Goal: Task Accomplishment & Management: Use online tool/utility

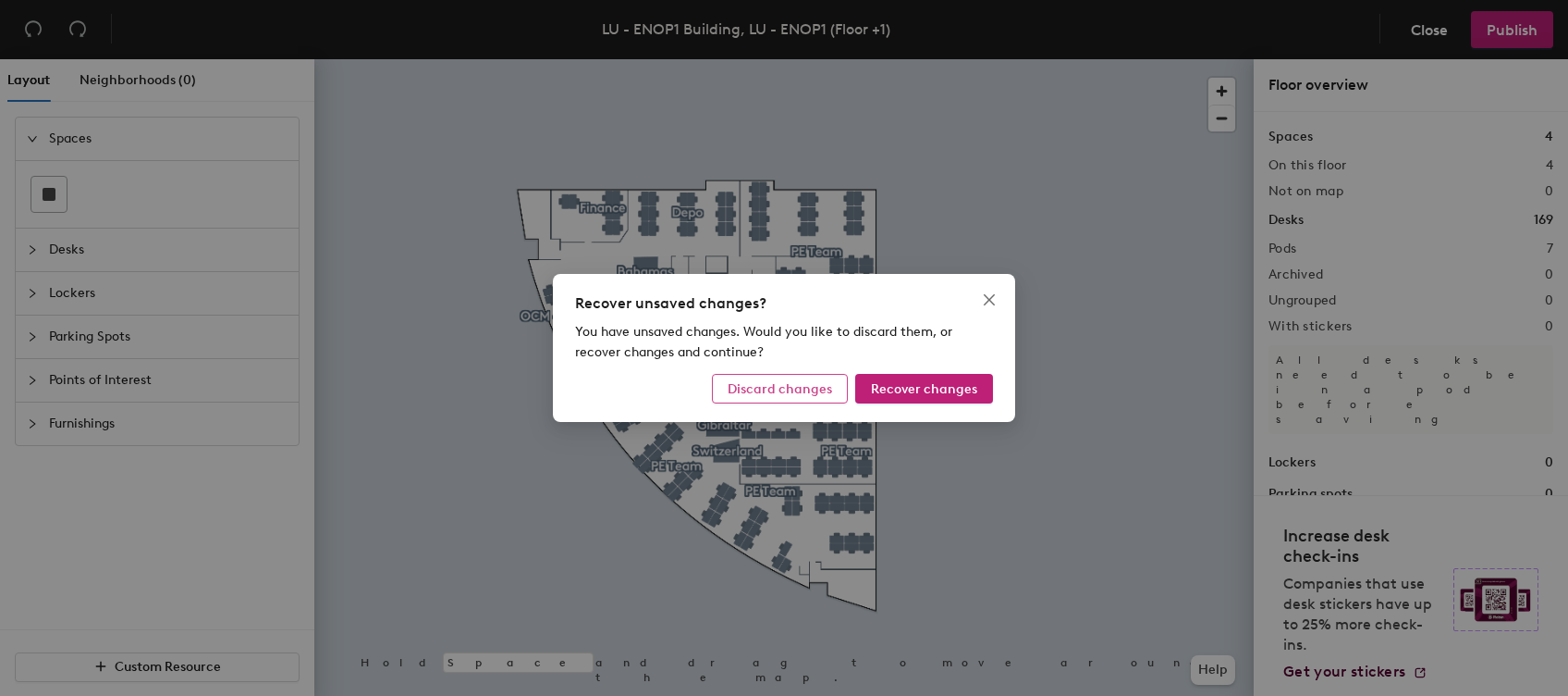
click at [801, 390] on span "Discard changes" at bounding box center [780, 389] width 105 height 16
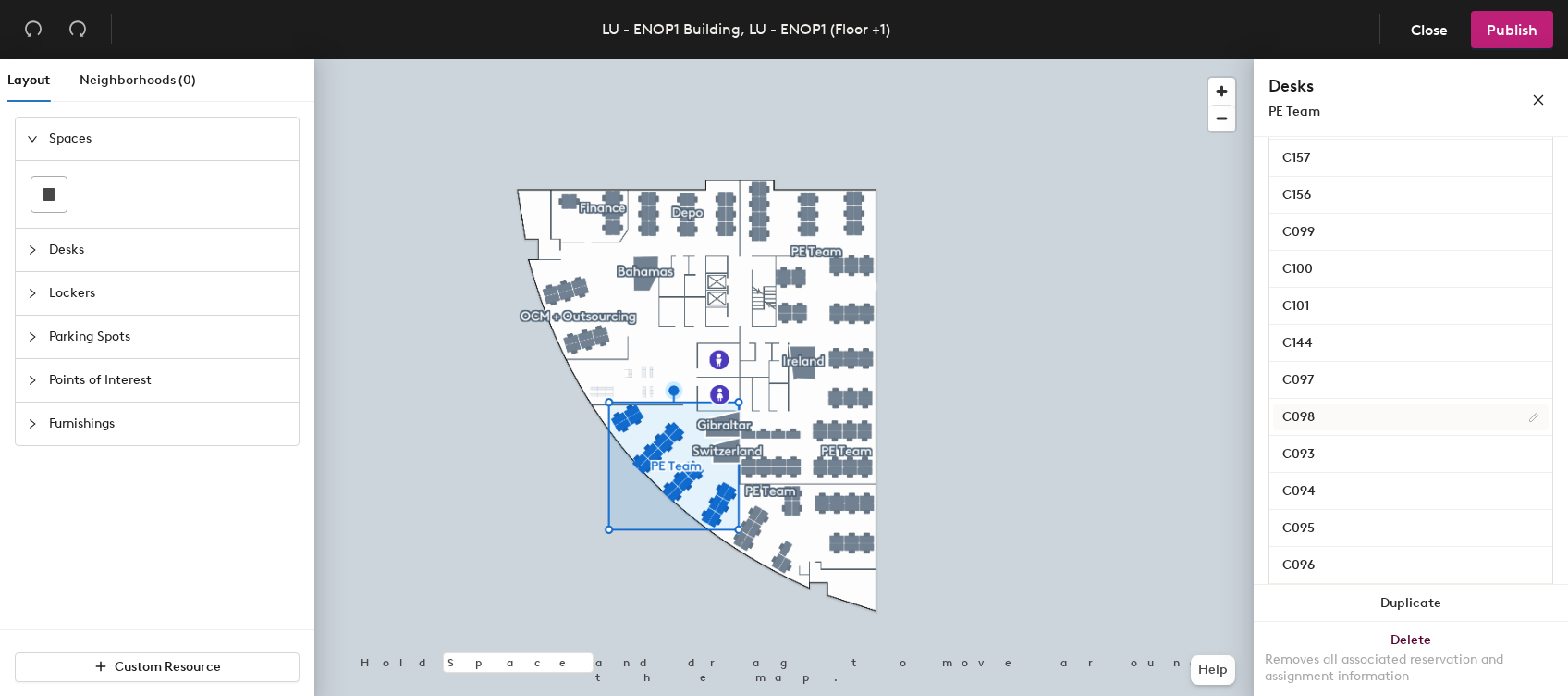
scroll to position [552, 0]
click at [1318, 524] on input "C095" at bounding box center [1411, 529] width 275 height 26
click at [1535, 87] on button "button" at bounding box center [1539, 98] width 29 height 29
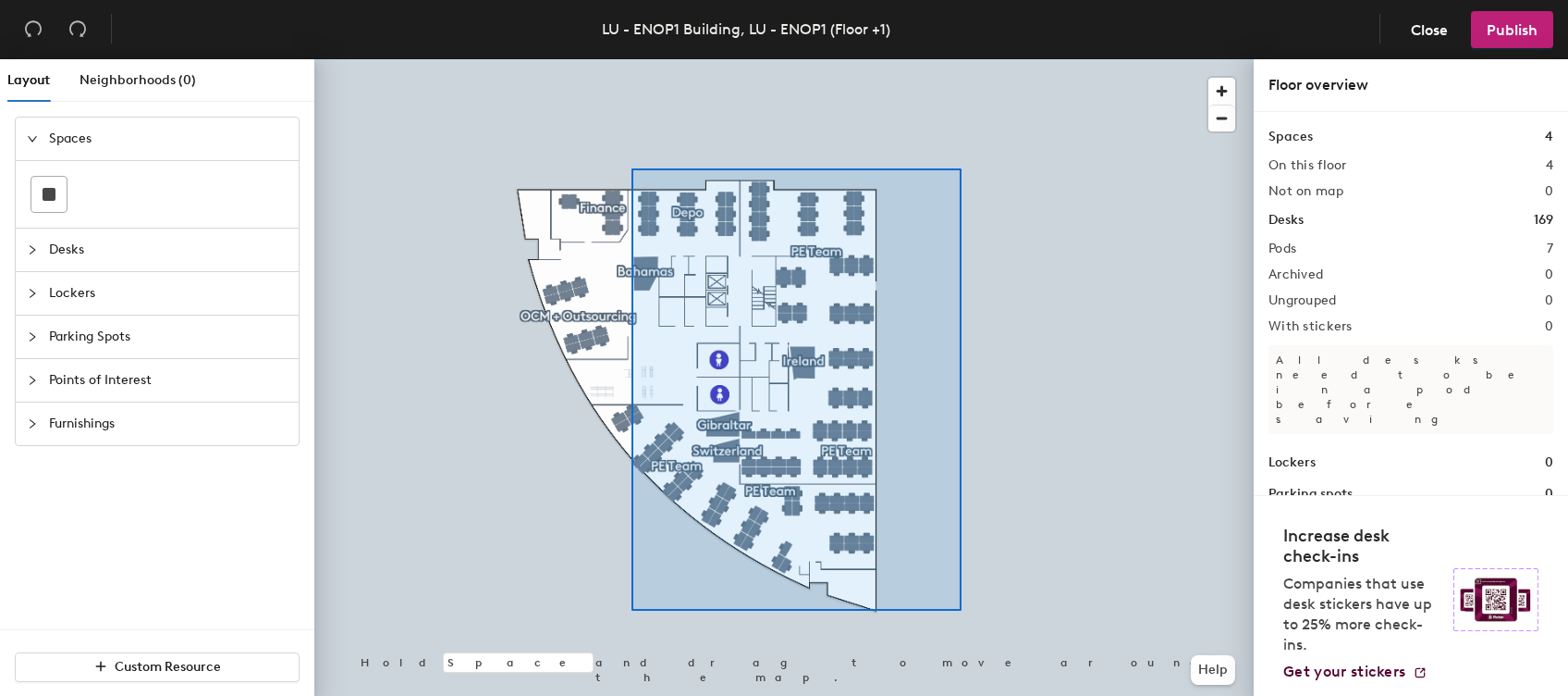
click at [632, 60] on div at bounding box center [784, 60] width 940 height 0
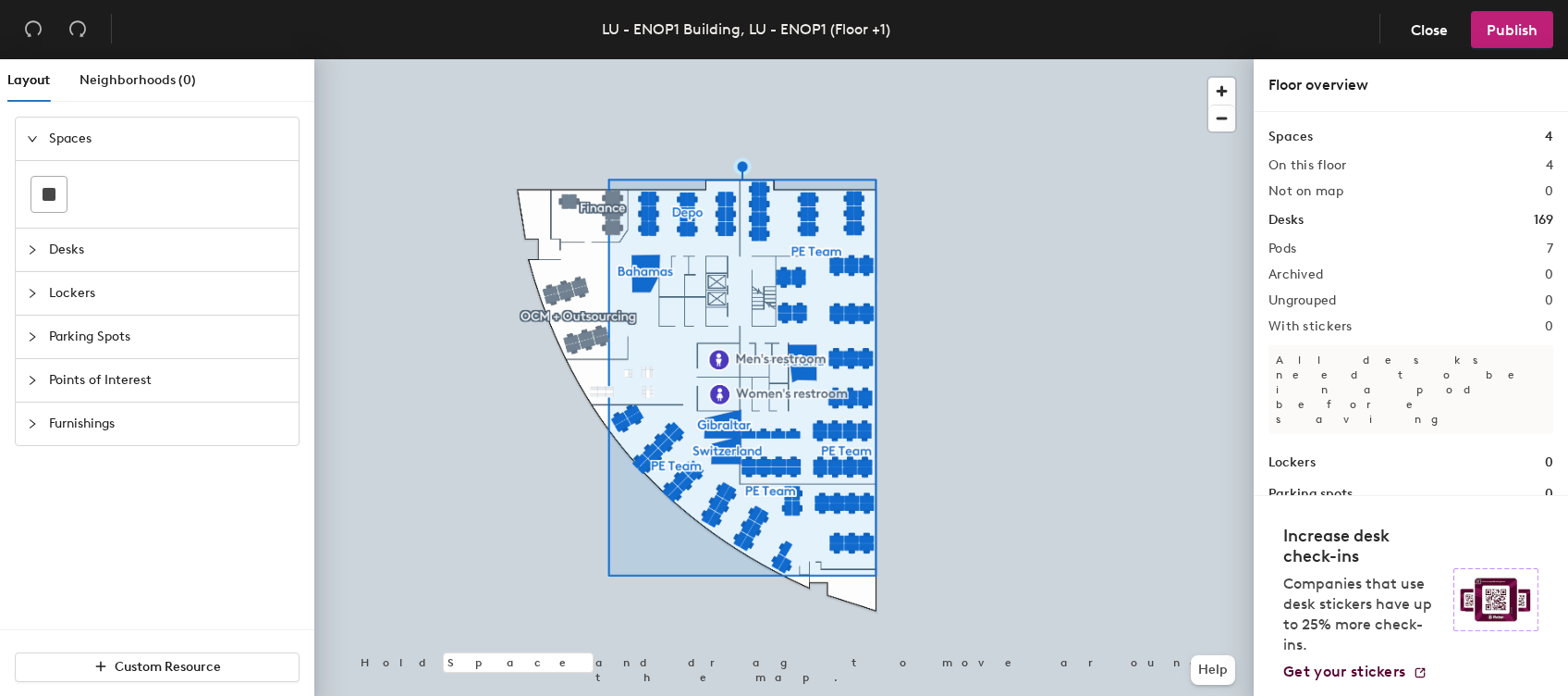
scroll to position [8, 0]
click at [815, 60] on div at bounding box center [784, 60] width 940 height 0
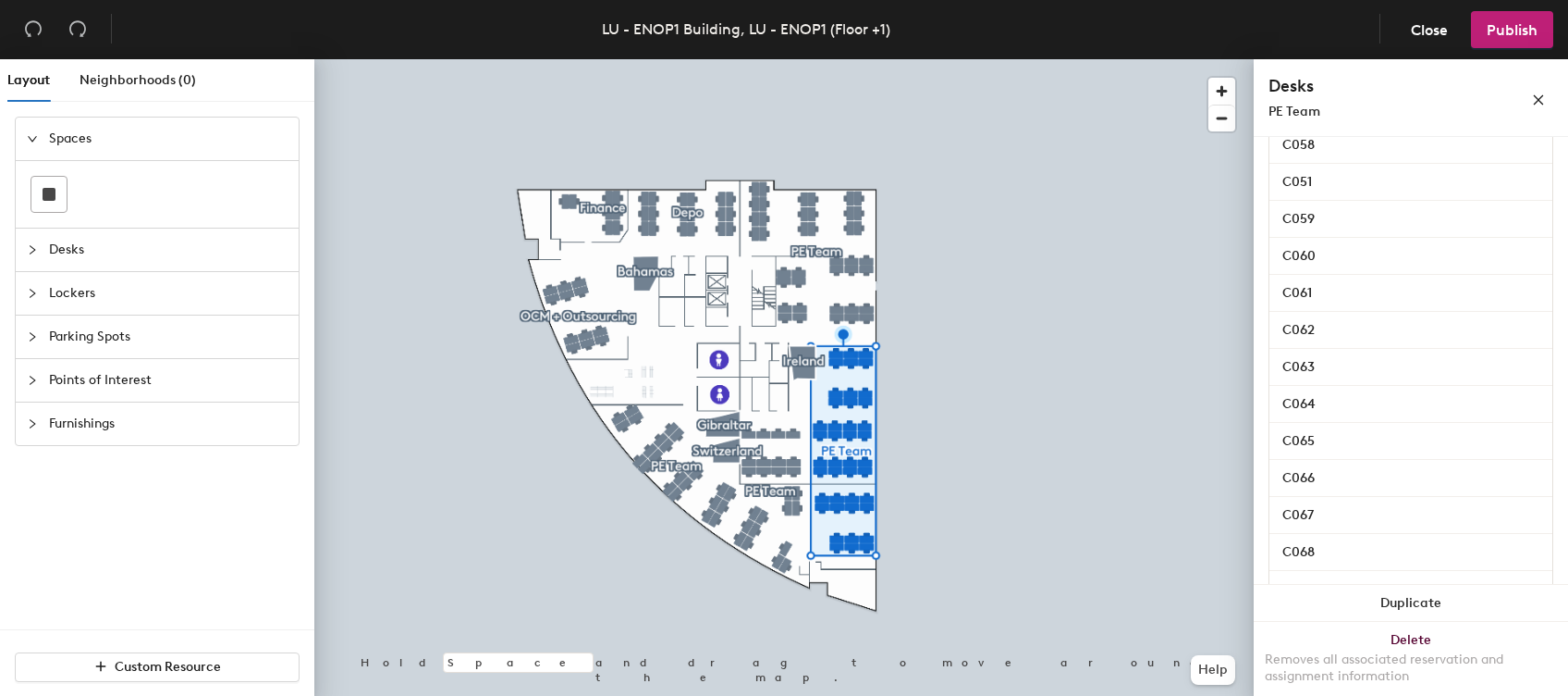
scroll to position [1234, 0]
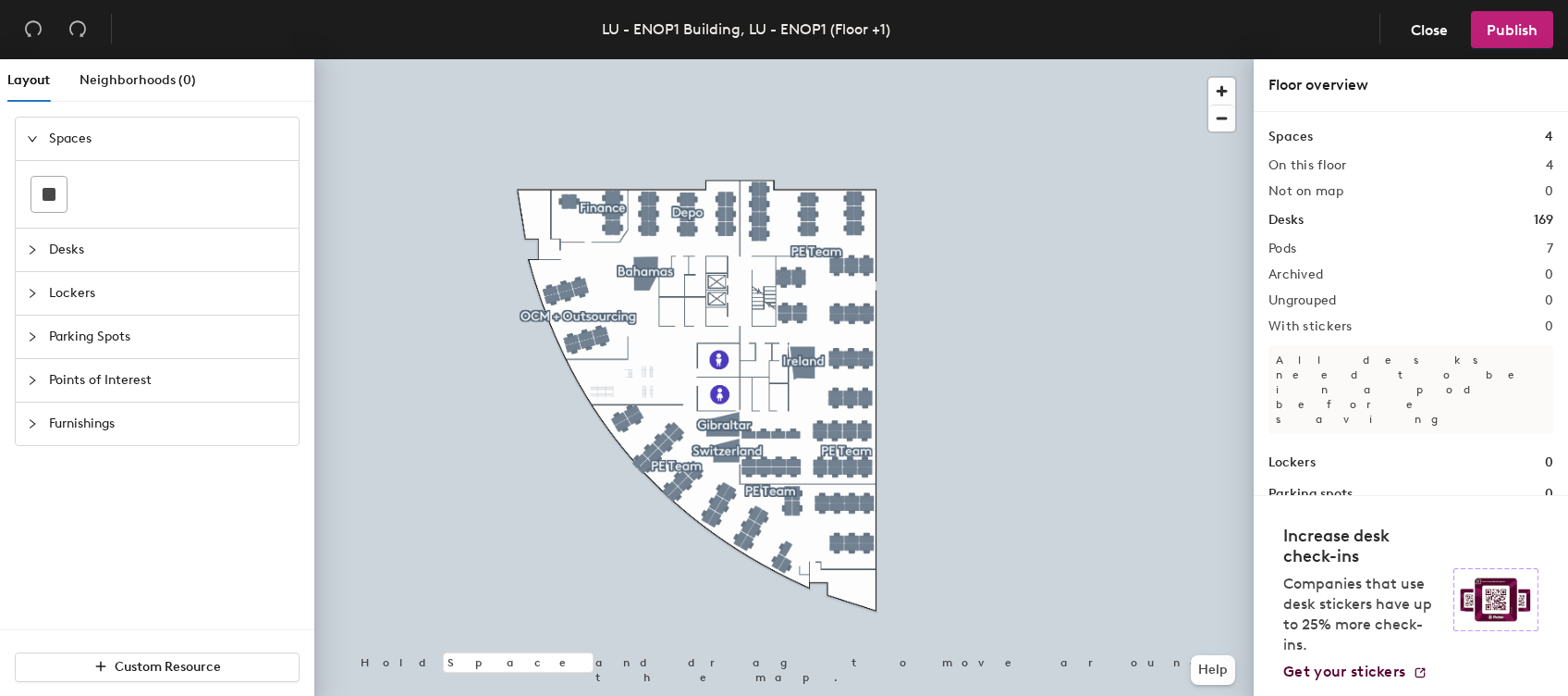
click at [1002, 60] on div at bounding box center [784, 60] width 940 height 0
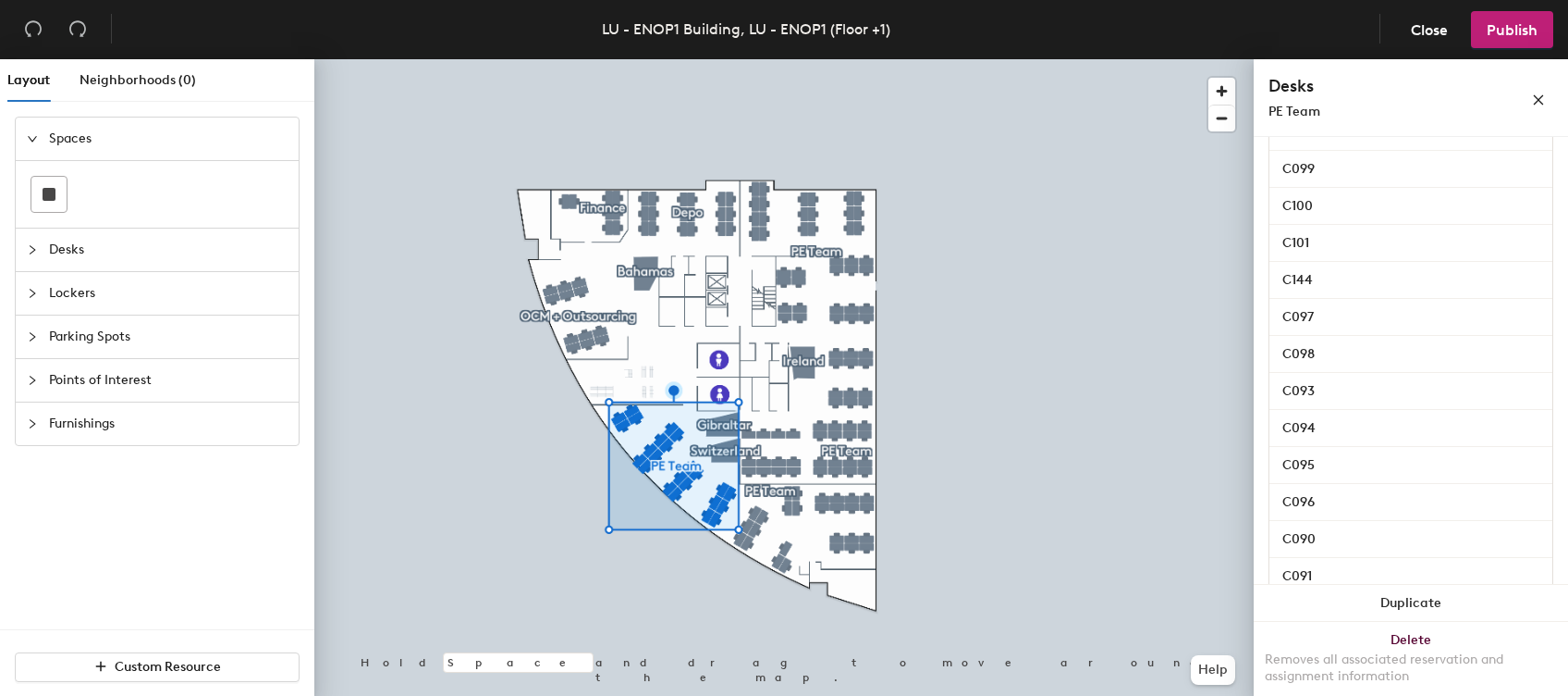
scroll to position [800, 0]
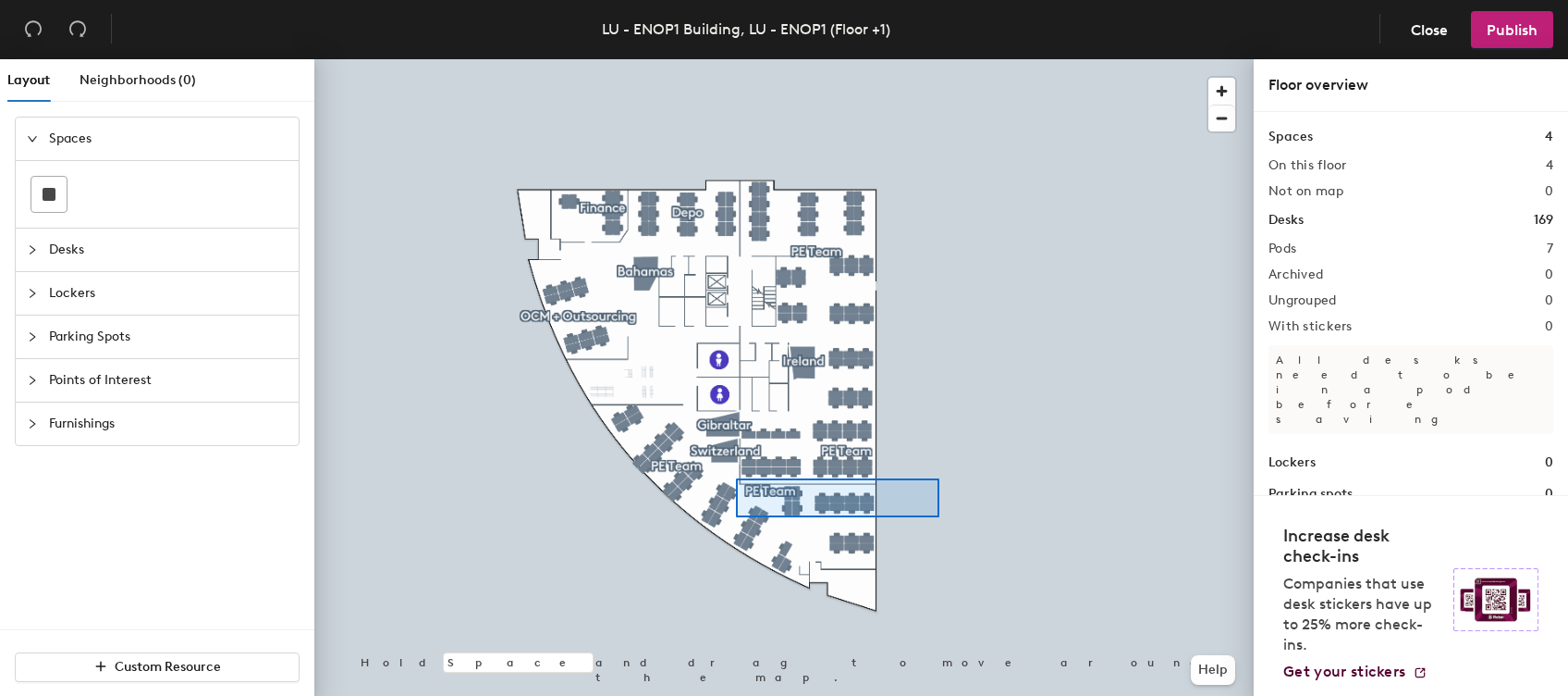
click at [733, 60] on div at bounding box center [784, 60] width 940 height 0
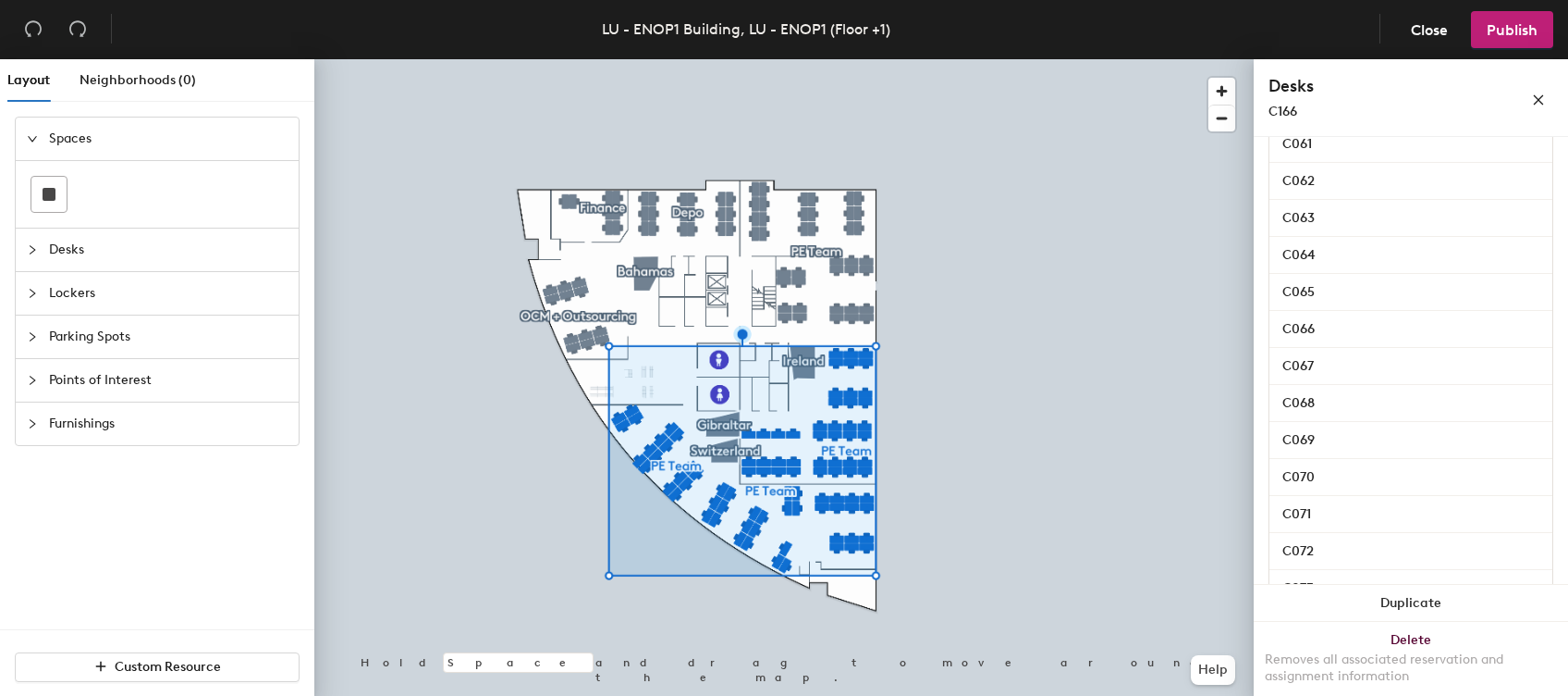
scroll to position [3390, 0]
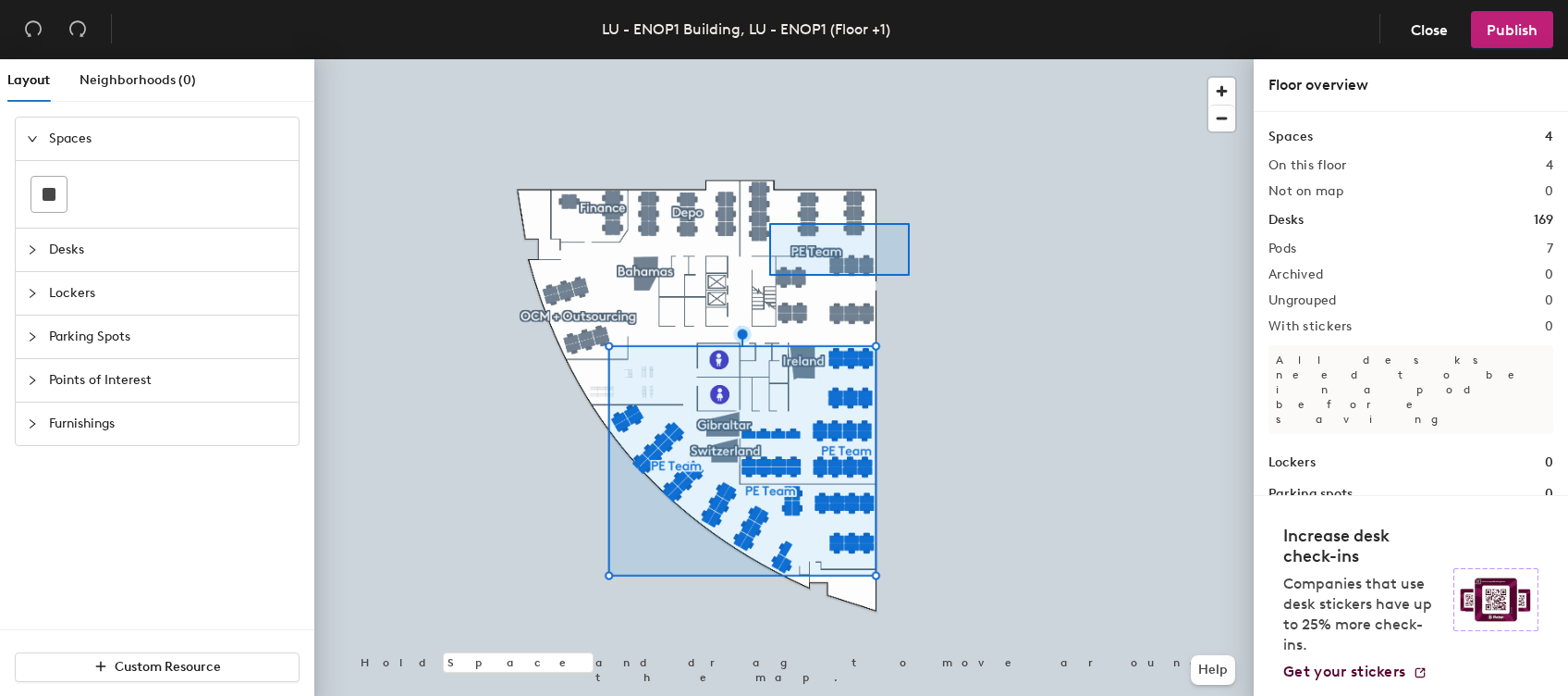
click at [770, 60] on div at bounding box center [784, 60] width 940 height 0
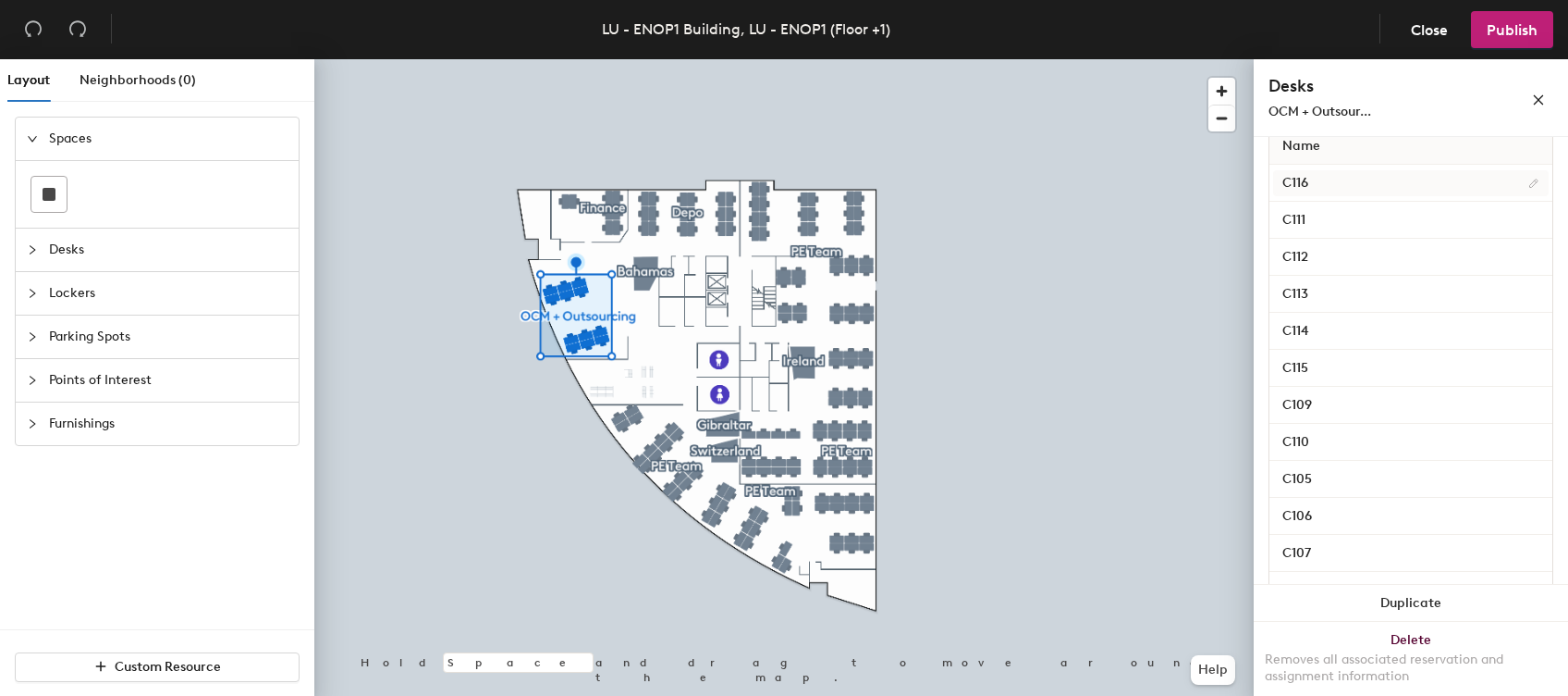
scroll to position [355, 0]
